Goal: Communication & Community: Answer question/provide support

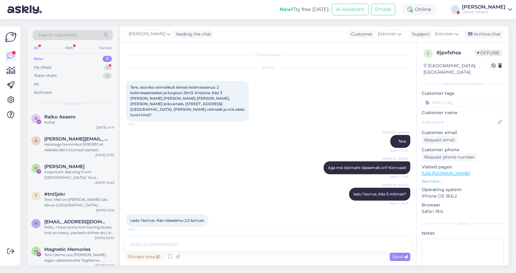
scroll to position [429, 0]
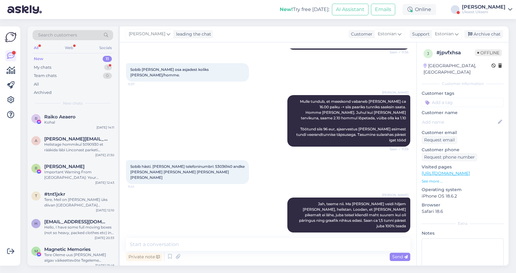
click at [218, 164] on span "Sobib hästi. [PERSON_NAME] telefoninumbri: 53036140 andke [PERSON_NAME] [PERSON…" at bounding box center [187, 172] width 115 height 16
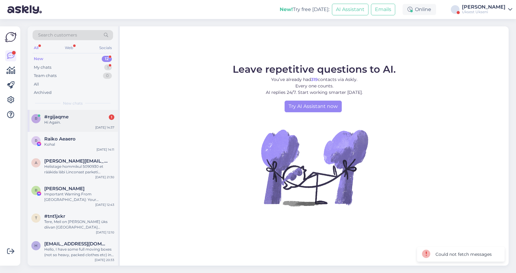
click at [52, 122] on div "Hi Again." at bounding box center [79, 123] width 70 height 6
click at [83, 125] on div "r #rgijaqme 1 Hi Again. Sep 29 14:37" at bounding box center [73, 121] width 90 height 22
click at [61, 120] on div at bounding box center [79, 123] width 70 height 6
click at [58, 124] on div "r #rgijaqme 1 Hi Again. [DATE] 14:37" at bounding box center [73, 121] width 90 height 22
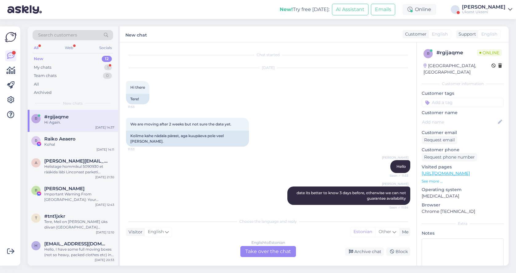
scroll to position [596, 0]
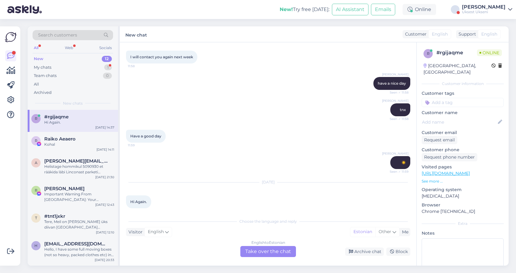
click at [272, 249] on div "English to Estonian Take over the chat" at bounding box center [268, 251] width 56 height 11
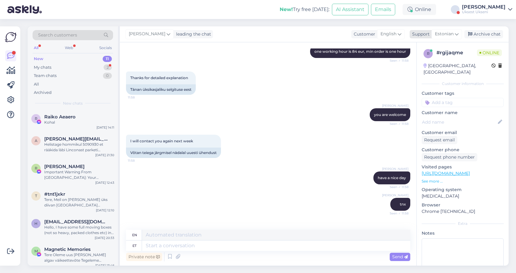
click at [458, 34] on icon at bounding box center [457, 34] width 4 height 7
type input "english"
click at [438, 61] on link "English" at bounding box center [436, 62] width 68 height 10
click at [202, 244] on textarea at bounding box center [268, 244] width 284 height 13
type textarea "hello"
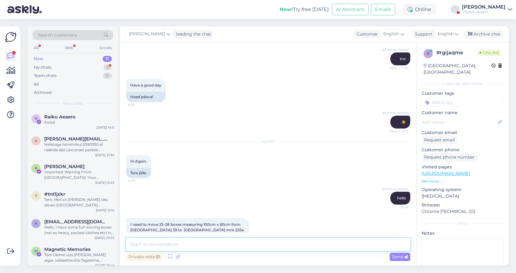
scroll to position [742, 0]
click at [177, 244] on textarea at bounding box center [268, 244] width 284 height 13
type textarea "No, we are full [DATE]"
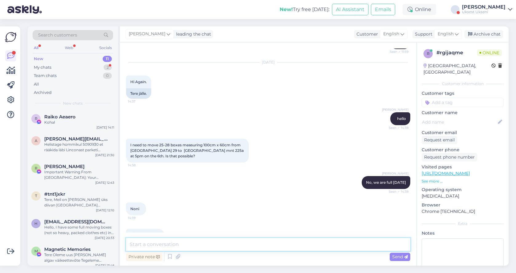
scroll to position [821, 0]
click at [164, 244] on textarea at bounding box center [268, 244] width 284 height 13
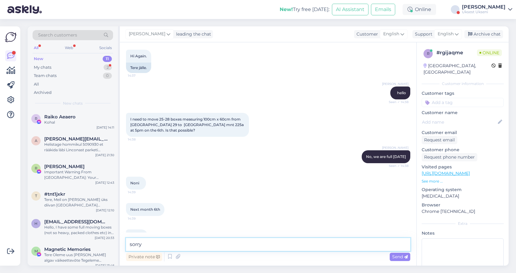
scroll to position [874, 0]
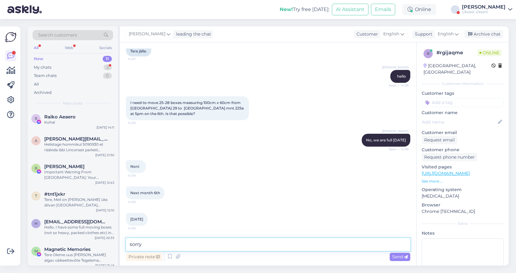
type textarea "sorry )"
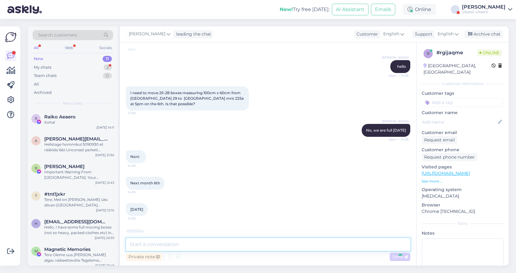
scroll to position [900, 0]
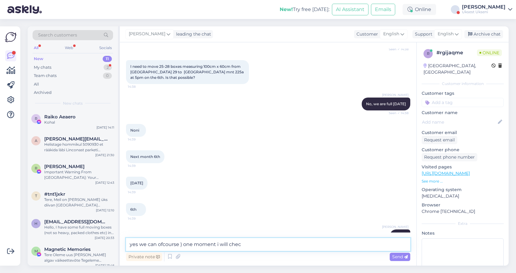
type textarea "yes we can ofcourse ) one moment i will check"
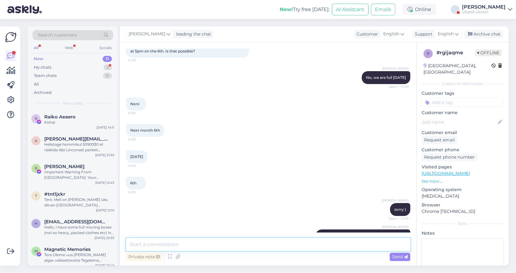
scroll to position [953, 0]
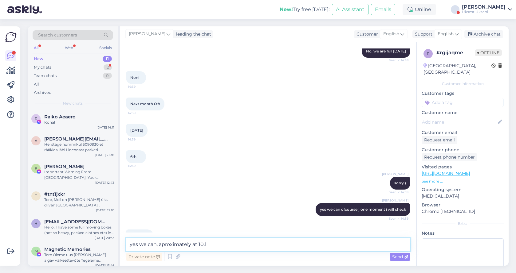
type textarea "yes we can, aproximately at 10.15"
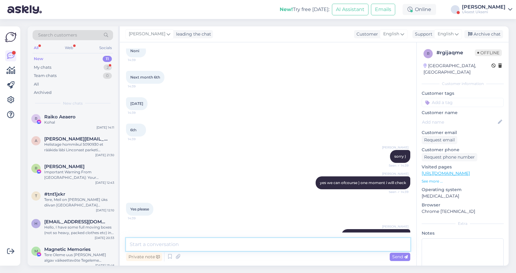
scroll to position [980, 0]
paste textarea "Price: The price for one moving hour is 84 eur. The price includes tax, two mov…"
type textarea "Price: The price for one moving hour is 84 eur. The price includes tax, two mov…"
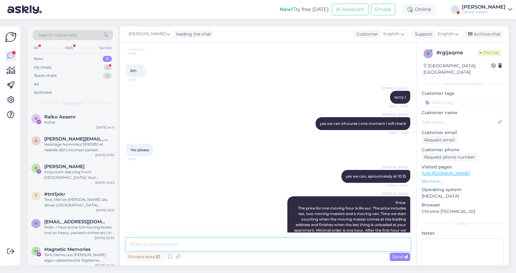
scroll to position [1066, 0]
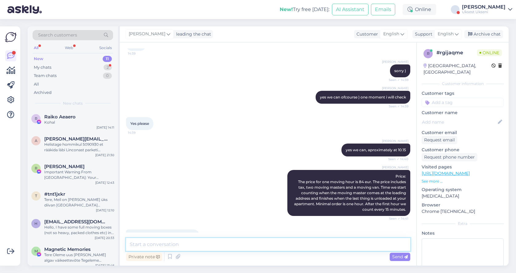
click at [196, 246] on textarea at bounding box center [268, 244] width 284 height 13
type textarea "we can do 17.00, if its possivble then earlier"
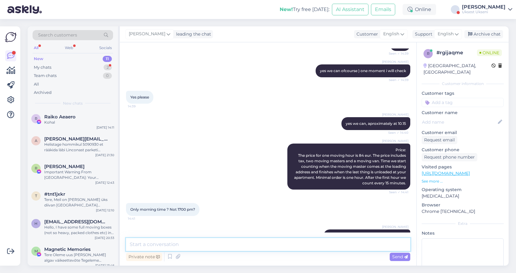
scroll to position [1118, 0]
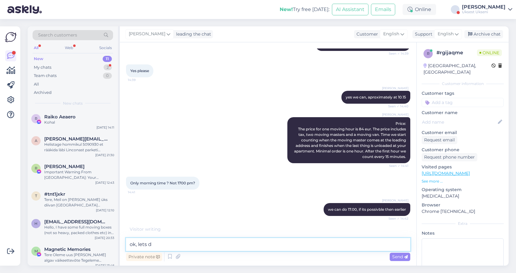
type textarea "ok, lets do"
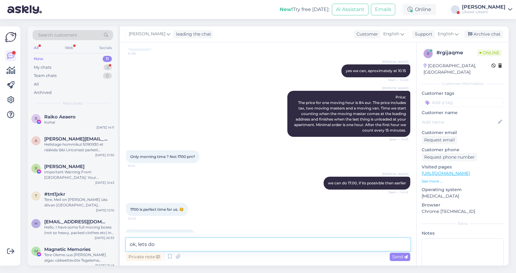
scroll to position [0, 0]
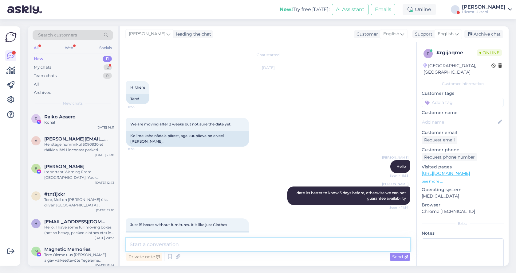
click at [235, 245] on textarea at bounding box center [268, 244] width 284 height 13
type textarea "one moment"
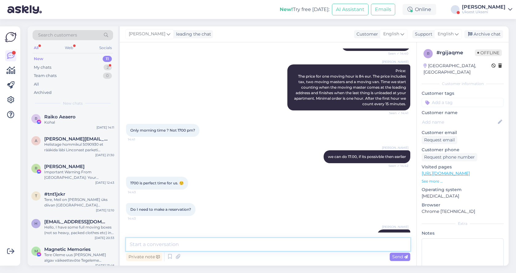
paste textarea "Then we’ll schedule it for 5:00 PM. Please note that since you have an evening …"
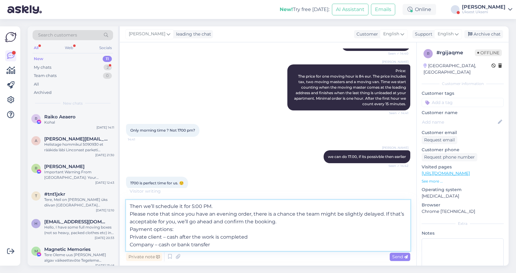
scroll to position [1236, 0]
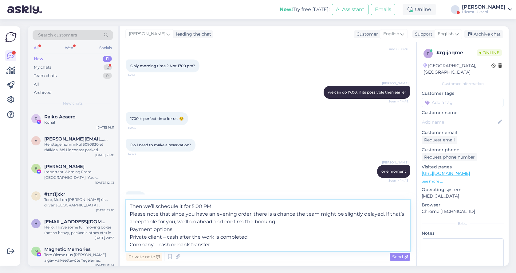
click at [131, 230] on textarea "Then we’ll schedule it for 5:00 PM. Please note that since you have an evening …" at bounding box center [268, 225] width 284 height 51
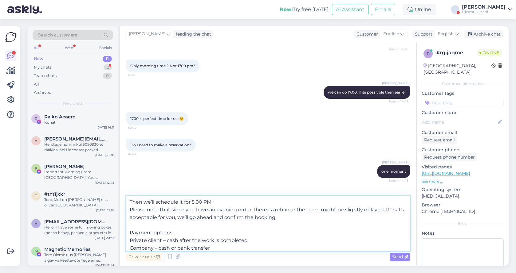
scroll to position [1198, 0]
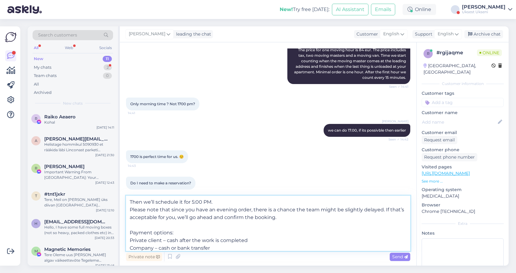
click at [167, 240] on textarea "Then we’ll schedule it for 5:00 PM. Please note that since you have an evening …" at bounding box center [268, 223] width 284 height 55
type textarea "Then we’ll schedule it for 5:00 PM. Please note that since you have an evening …"
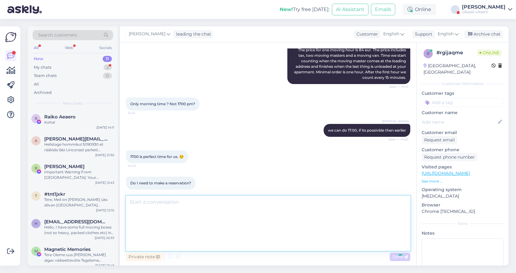
scroll to position [1263, 0]
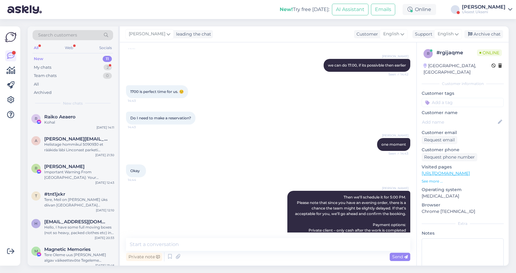
click at [450, 98] on input at bounding box center [463, 102] width 82 height 9
type input "[DATE]"
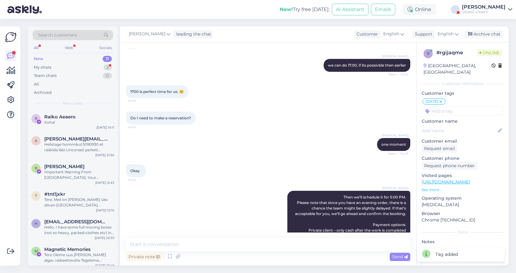
click at [506, 10] on link "Артём Вэльсио Uksest Ukseni" at bounding box center [487, 10] width 50 height 10
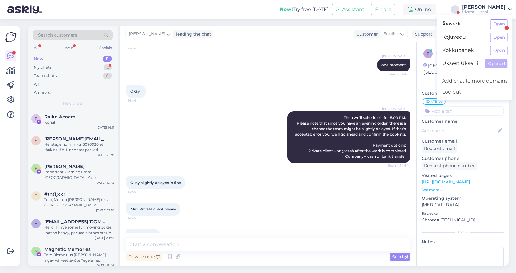
scroll to position [1342, 0]
click at [171, 250] on textarea at bounding box center [268, 244] width 284 height 13
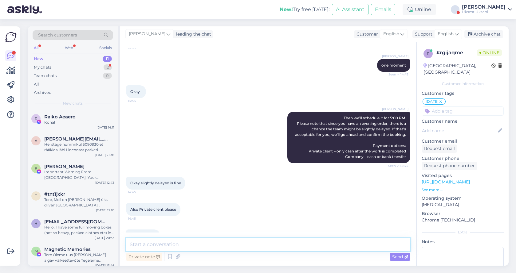
paste textarea "Could you please provide the exact apartment numbers and floors?"
type textarea "Could you please provide the exact apartment numbers and floors?"
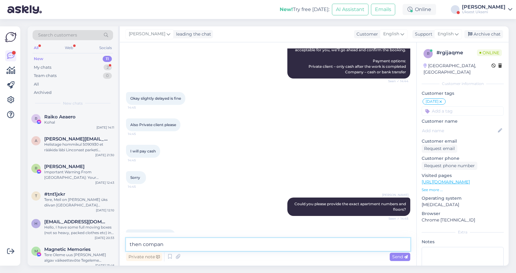
scroll to position [1453, 0]
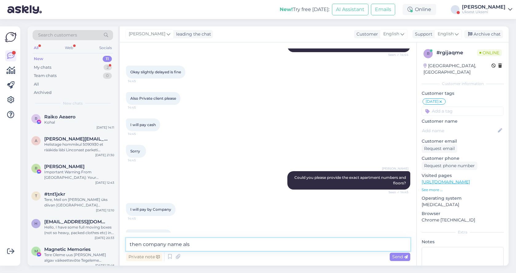
type textarea "then company name also"
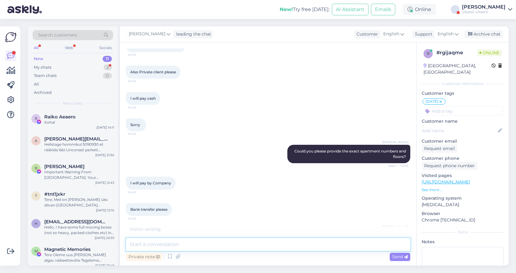
scroll to position [1506, 0]
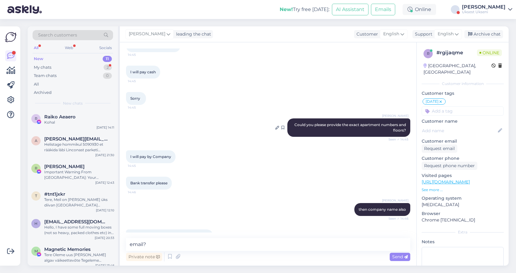
click at [321, 123] on span "Could you please provide the exact apartment numbers and floors?" at bounding box center [350, 128] width 112 height 10
copy div "Could you please provide the exact apartment numbers and floors? Seen ✓ 14:45"
click at [165, 247] on textarea "email?" at bounding box center [268, 244] width 284 height 13
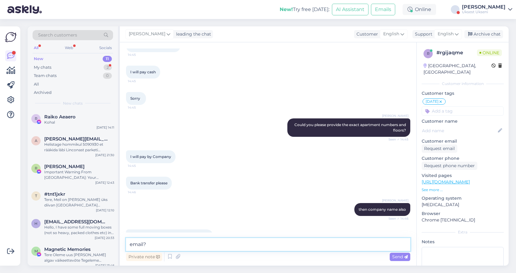
scroll to position [1533, 0]
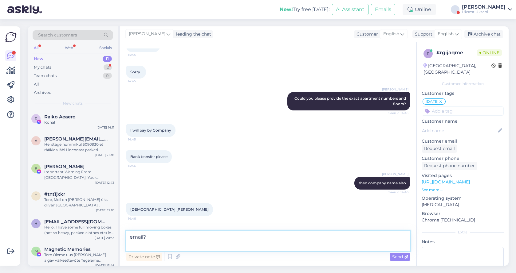
paste textarea "Could you please provide the exact apartment numbers and floors?"
type textarea "email? Could you please provide the exact apartment numbers and floors?"
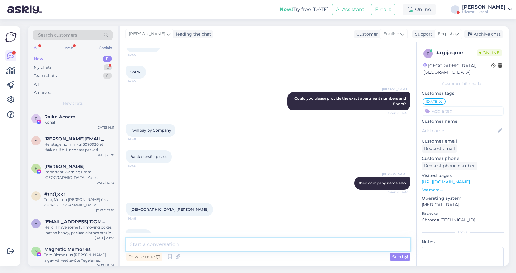
scroll to position [1570, 0]
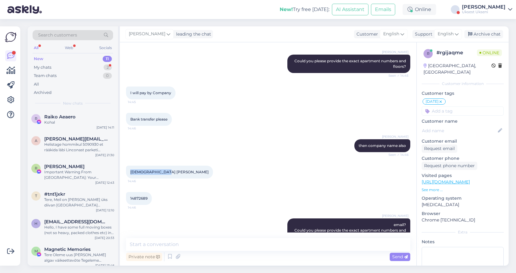
drag, startPoint x: 165, startPoint y: 155, endPoint x: 130, endPoint y: 155, distance: 35.0
click at [130, 170] on span "[DEMOGRAPHIC_DATA] [PERSON_NAME]" at bounding box center [169, 172] width 78 height 5
copy span "[DEMOGRAPHIC_DATA] [PERSON_NAME]"
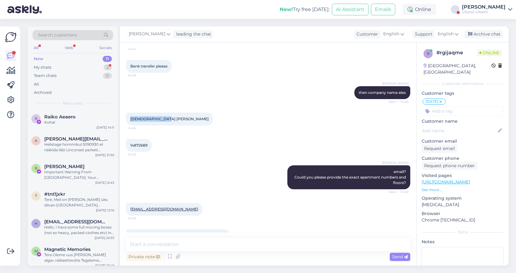
scroll to position [1623, 0]
click at [183, 240] on textarea at bounding box center [268, 244] width 284 height 13
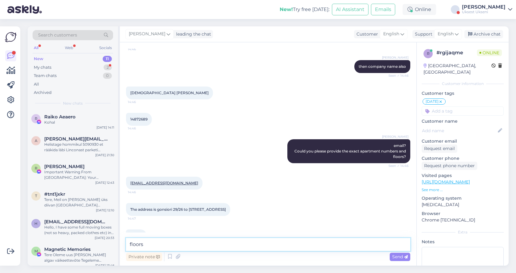
type textarea "floors?"
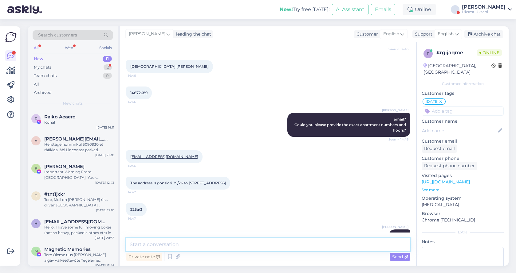
click at [175, 242] on textarea at bounding box center [268, 244] width 284 height 13
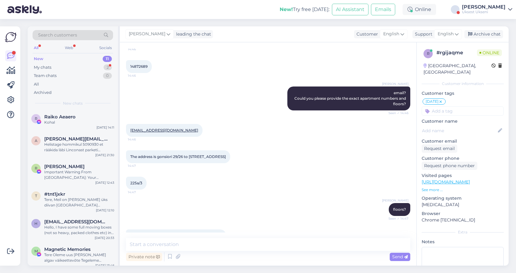
scroll to position [1729, 0]
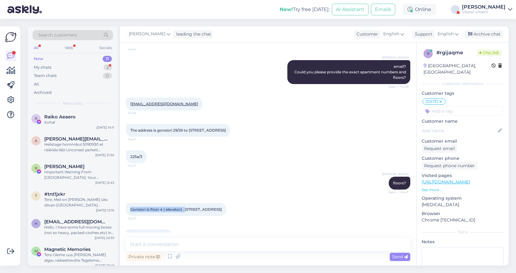
drag, startPoint x: 185, startPoint y: 220, endPoint x: 231, endPoint y: 221, distance: 45.8
click at [231, 221] on div "Chat started Sep 16 2025 Hi there 11:53 Tere! We are moving after 2 weeks but n…" at bounding box center [271, 141] width 290 height 184
click at [175, 246] on textarea at bounding box center [268, 244] width 284 height 13
type textarea "thank you"
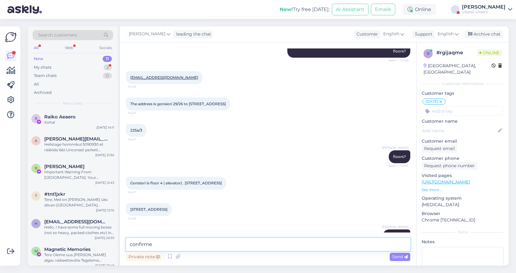
type textarea "confirmed"
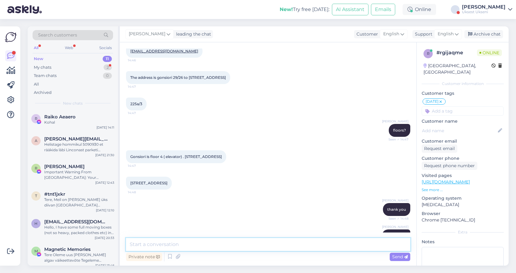
scroll to position [1808, 0]
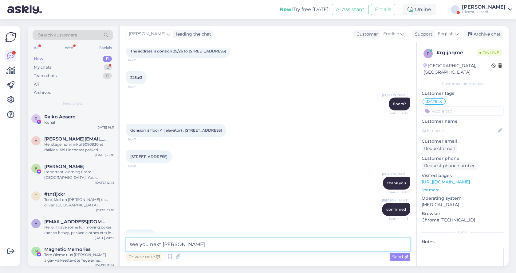
type textarea "see you [DATE]"
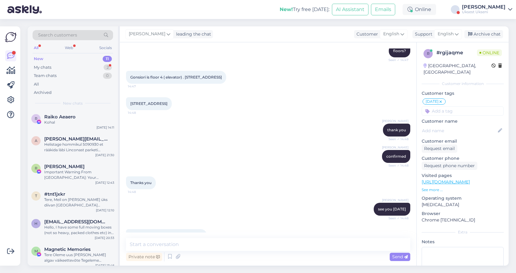
scroll to position [1861, 0]
click at [195, 243] on textarea at bounding box center [268, 244] width 284 height 13
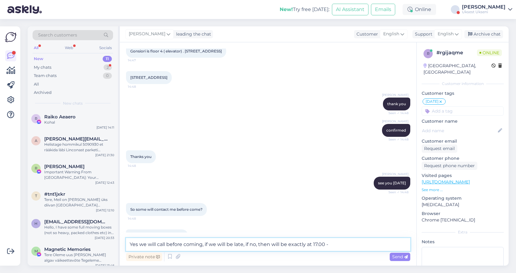
type textarea "Yes we will call before coming, if we will be late, if no, then will be exactly…"
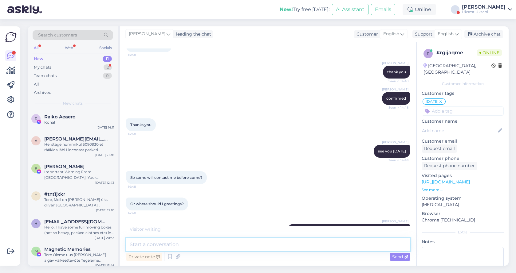
scroll to position [1946, 0]
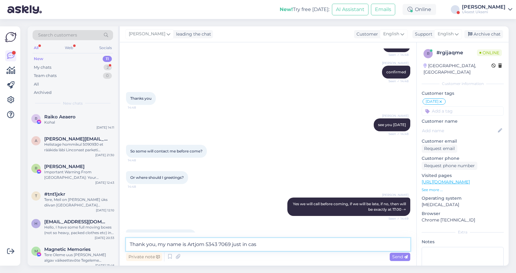
type textarea "Thank you, my name is Artjom 5343 7069 just in case"
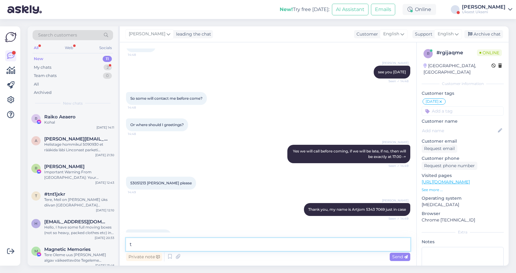
scroll to position [2025, 0]
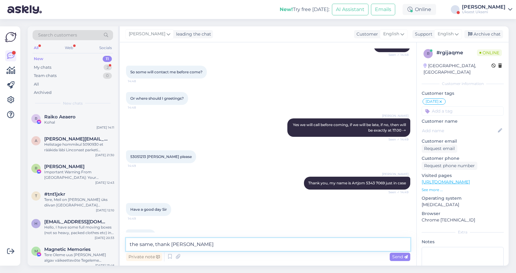
type textarea "the same, thank you"
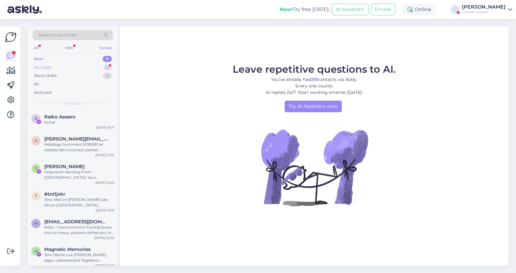
click at [60, 67] on div "My chats 2" at bounding box center [73, 67] width 81 height 9
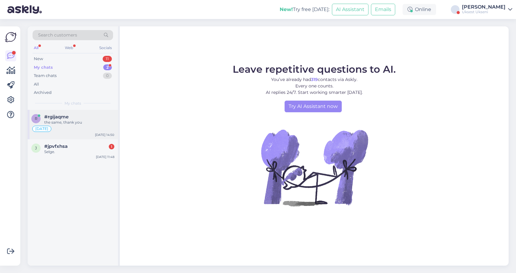
click at [85, 134] on div "r #rgijaqme the same, thank you 9.10.[DATE] 14:50" at bounding box center [73, 124] width 90 height 29
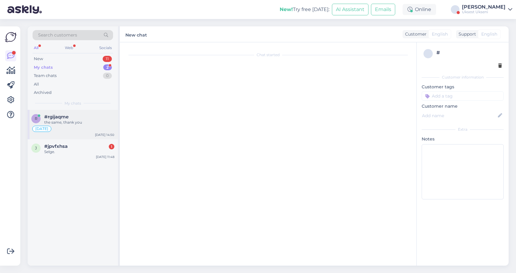
scroll to position [2051, 0]
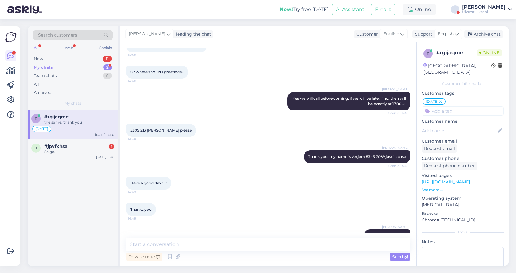
click at [68, 66] on div "My chats 2" at bounding box center [73, 67] width 81 height 9
click at [510, 9] on icon at bounding box center [510, 9] width 4 height 5
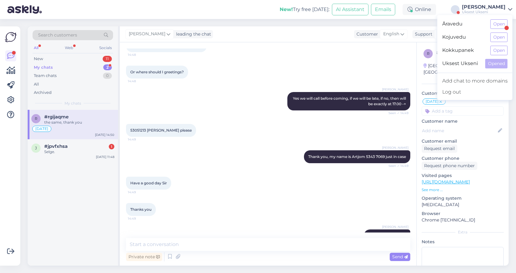
click at [45, 67] on div "My chats" at bounding box center [43, 68] width 19 height 6
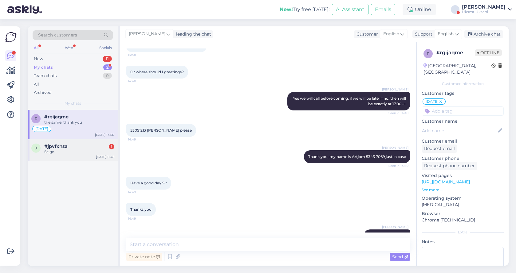
click at [64, 147] on span "#jpvfxhsa" at bounding box center [55, 147] width 23 height 6
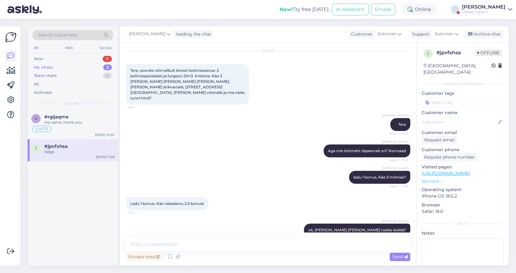
scroll to position [17, 0]
drag, startPoint x: 142, startPoint y: 82, endPoint x: 221, endPoint y: 82, distance: 79.0
click at [221, 82] on span "Tere, sooviks võimalikult kiiresti kolimisteenus: 2 kolimisspetsialisti ja furg…" at bounding box center [187, 85] width 115 height 32
copy span "Minilaod, [PERSON_NAME] ärikvartalis, [STREET_ADDRESS]"
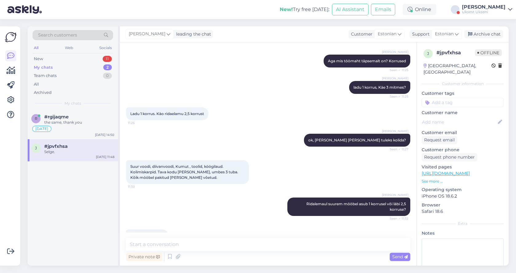
scroll to position [115, 0]
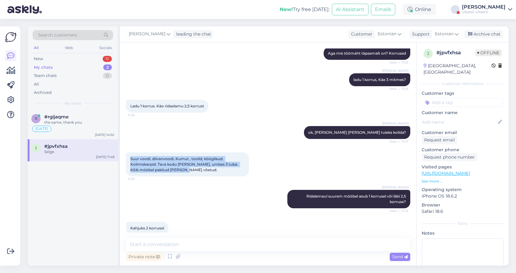
drag, startPoint x: 173, startPoint y: 159, endPoint x: 130, endPoint y: 149, distance: 44.7
click at [130, 153] on div "Suur voodi, diivanvoodi, Kumut , toolid, köögilaud. Kolimiskarpid. Tava kodu [P…" at bounding box center [187, 165] width 123 height 24
copy span "Suur voodi, diivanvoodi, Kumut , toolid, köögilaud. Kolimiskarpid. Tava kodu [P…"
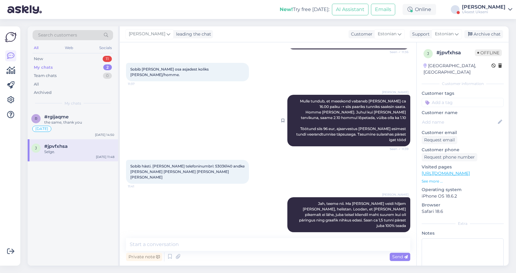
scroll to position [429, 0]
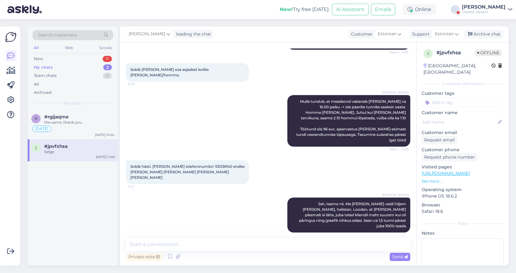
click at [179, 164] on span "Sobib hästi. [PERSON_NAME] telefoninumbri: 53036140 andke [PERSON_NAME] [PERSON…" at bounding box center [187, 172] width 115 height 16
drag, startPoint x: 225, startPoint y: 144, endPoint x: 225, endPoint y: 149, distance: 5.3
click at [225, 160] on div "Sobib hästi. [PERSON_NAME] telefoninumbri: 53036140 andke [PERSON_NAME] [PERSON…" at bounding box center [187, 172] width 123 height 24
copy span "andke [PERSON_NAME] [PERSON_NAME] [PERSON_NAME] [PERSON_NAME]"
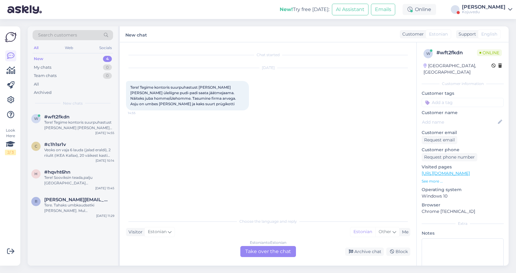
click at [269, 252] on div "Estonian to Estonian Take over the chat" at bounding box center [268, 251] width 56 height 11
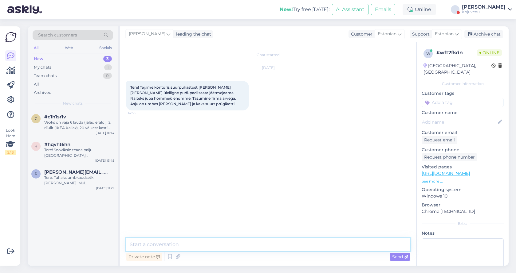
click at [183, 245] on textarea at bounding box center [268, 244] width 284 height 13
type textarea "Tere"
type textarea "Kus kohas Te asute?"
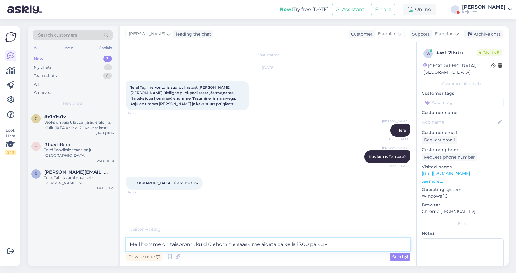
type textarea "Meil homme on täisbronn, kuid ülehomme saaskime aidata ca kella 17.00 paiku -+"
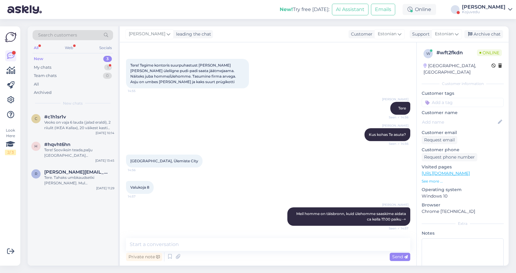
scroll to position [54, 0]
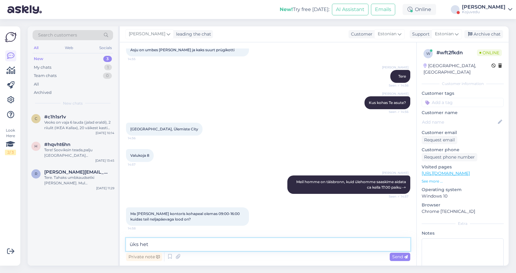
type textarea "üks hetk"
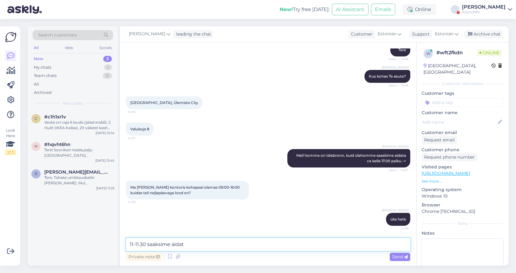
type textarea "11-11.30 [PERSON_NAME]"
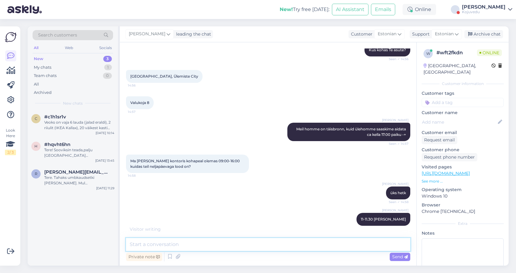
scroll to position [133, 0]
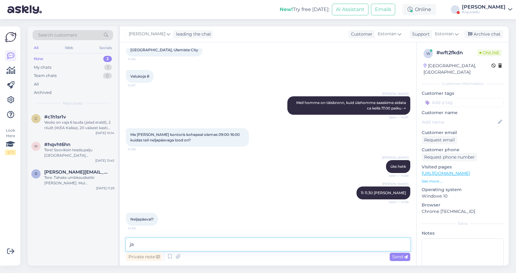
type textarea "jah"
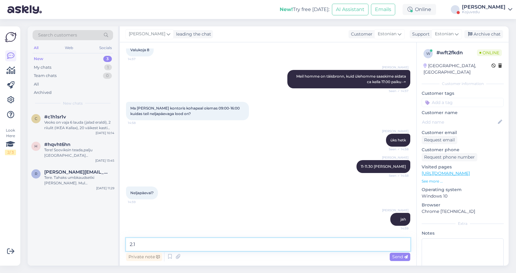
type textarea "2.10"
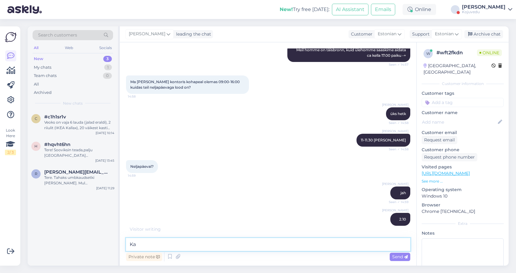
type textarea "K"
type textarea "A"
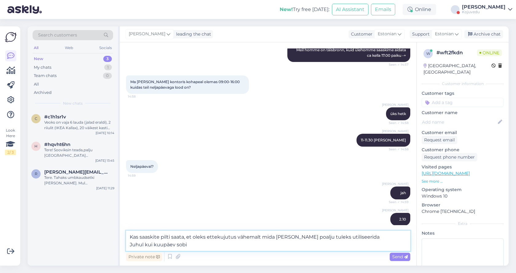
type textarea "Kas saaskite pilti saata, et oleks ettekujutus vähemalt mida [PERSON_NAME] poal…"
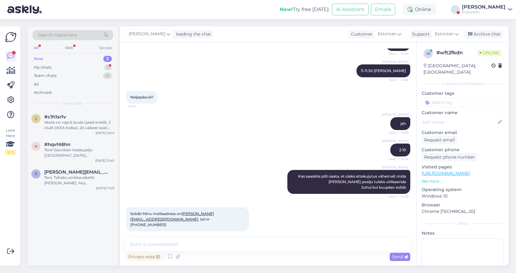
scroll to position [288, 0]
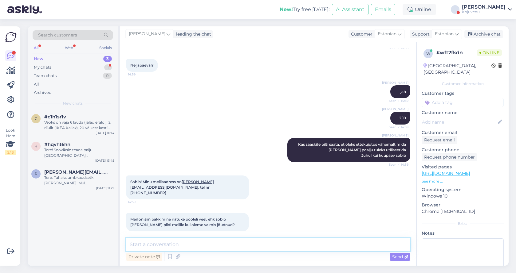
click at [195, 246] on textarea at bounding box center [268, 244] width 284 height 13
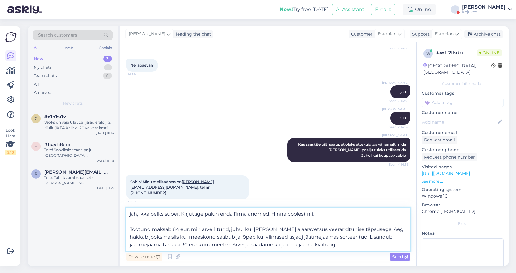
type textarea "jah, ikka oelks super. Kirjutage palun enda firma andmed. Hinna poolest nii: Tö…"
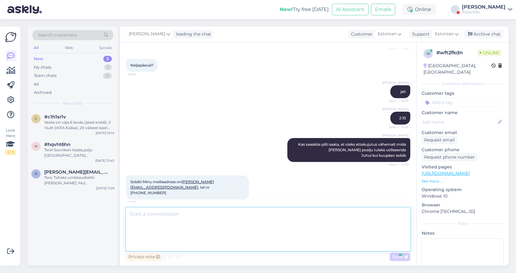
scroll to position [353, 0]
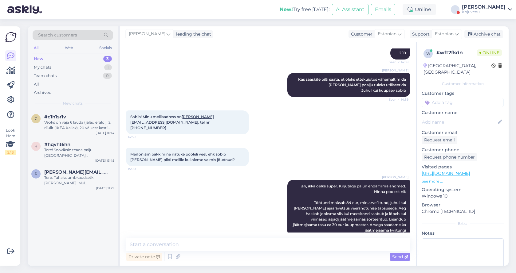
click at [452, 98] on input at bounding box center [463, 102] width 82 height 9
type input "[DATE]"
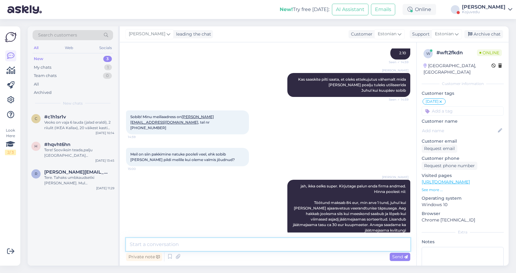
click at [214, 245] on textarea at bounding box center [268, 244] width 284 height 13
type textarea "pilte võib pärast kas siia saata või [EMAIL_ADDRESS][DOMAIN_NAME]"
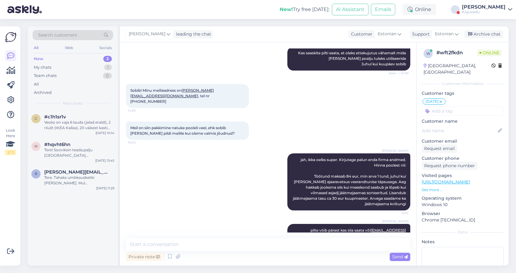
click at [451, 68] on div "[GEOGRAPHIC_DATA], [GEOGRAPHIC_DATA]" at bounding box center [457, 69] width 68 height 13
click at [505, 13] on div "Kojuvedu" at bounding box center [484, 12] width 44 height 5
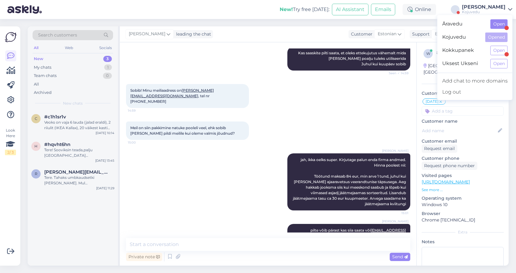
click at [498, 26] on button "Open" at bounding box center [498, 24] width 17 height 10
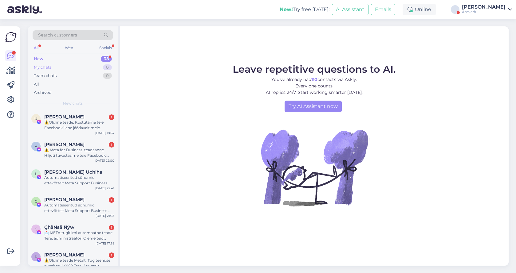
click at [43, 68] on div "My chats" at bounding box center [43, 68] width 18 height 6
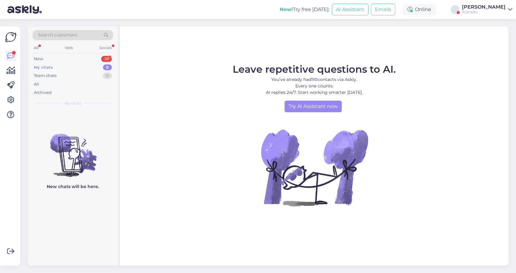
click at [498, 8] on div "[PERSON_NAME]" at bounding box center [484, 7] width 44 height 5
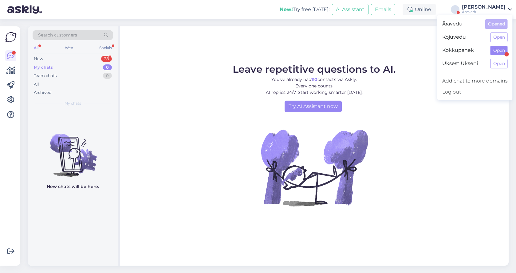
click at [498, 54] on button "Open" at bounding box center [498, 51] width 17 height 10
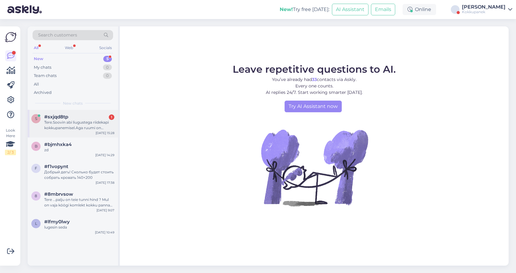
click at [75, 124] on div "Tere.Soovin abi liugustega riidekapi kokkupanemisel.Aga ruumi on [PERSON_NAME].…" at bounding box center [79, 125] width 70 height 11
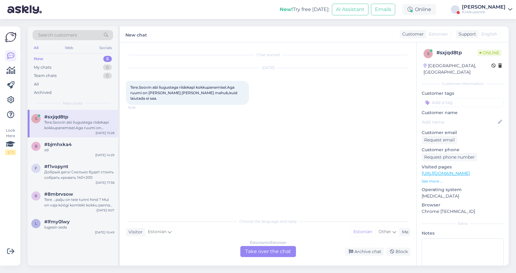
click at [274, 250] on div "Estonian to Estonian Take over the chat" at bounding box center [268, 251] width 56 height 11
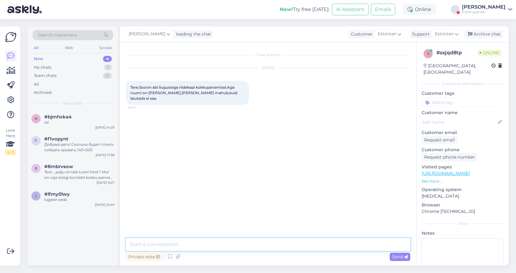
click at [217, 245] on textarea at bounding box center [268, 244] width 284 height 13
type textarea "Tere"
type textarea "tavapäraselt pannake [PERSON_NAME] alguses külili, seejärel püsti"
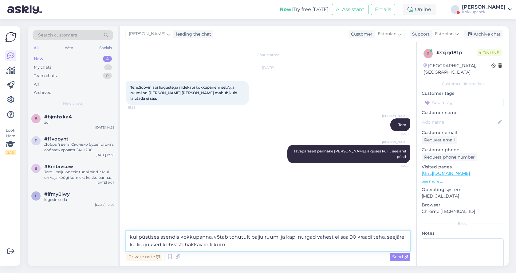
type textarea "kui püstises asendis kokkupanna, võtab tohutult palju ruumi ja kapi nurgad vahe…"
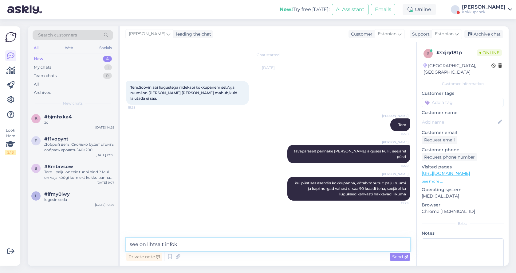
type textarea "see on lihtsalt infoks"
